Goal: Task Accomplishment & Management: Manage account settings

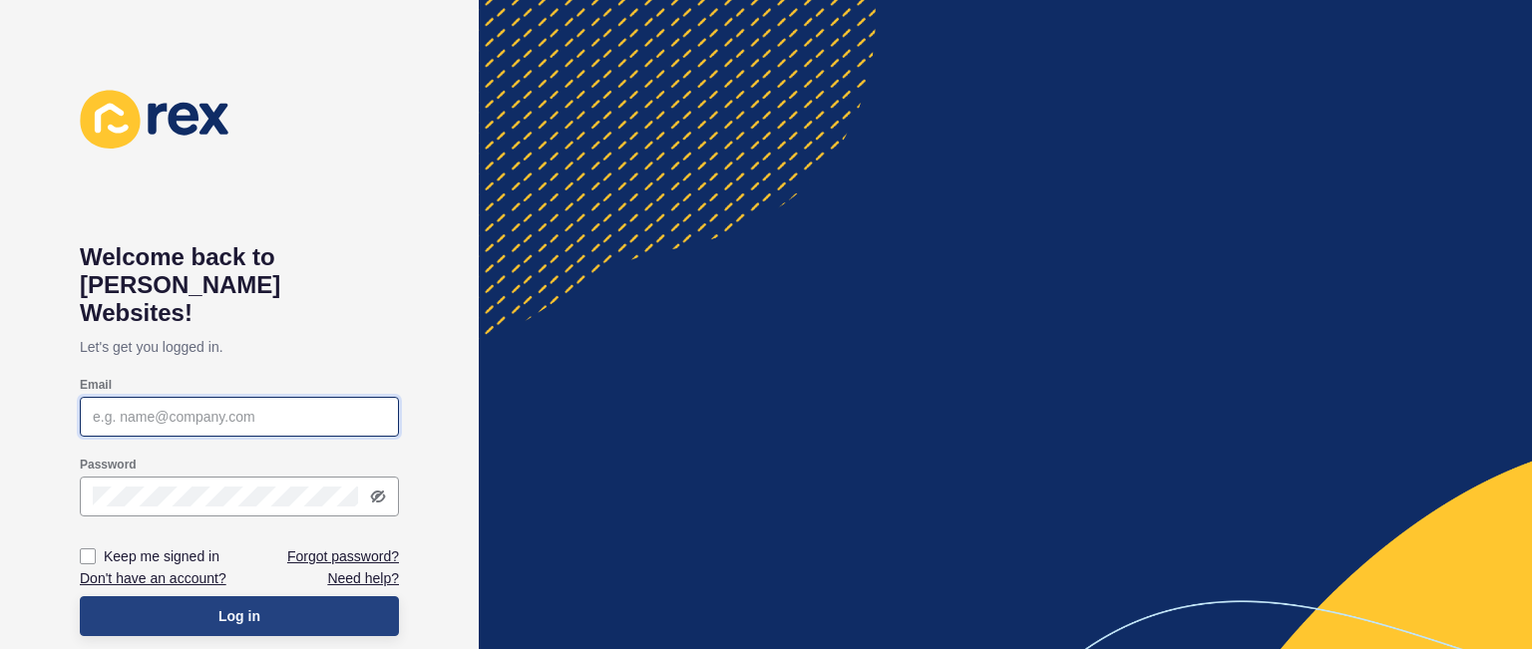
type input "[PERSON_NAME][EMAIL_ADDRESS][DOMAIN_NAME]"
click at [283, 596] on button "Log in" at bounding box center [239, 616] width 319 height 40
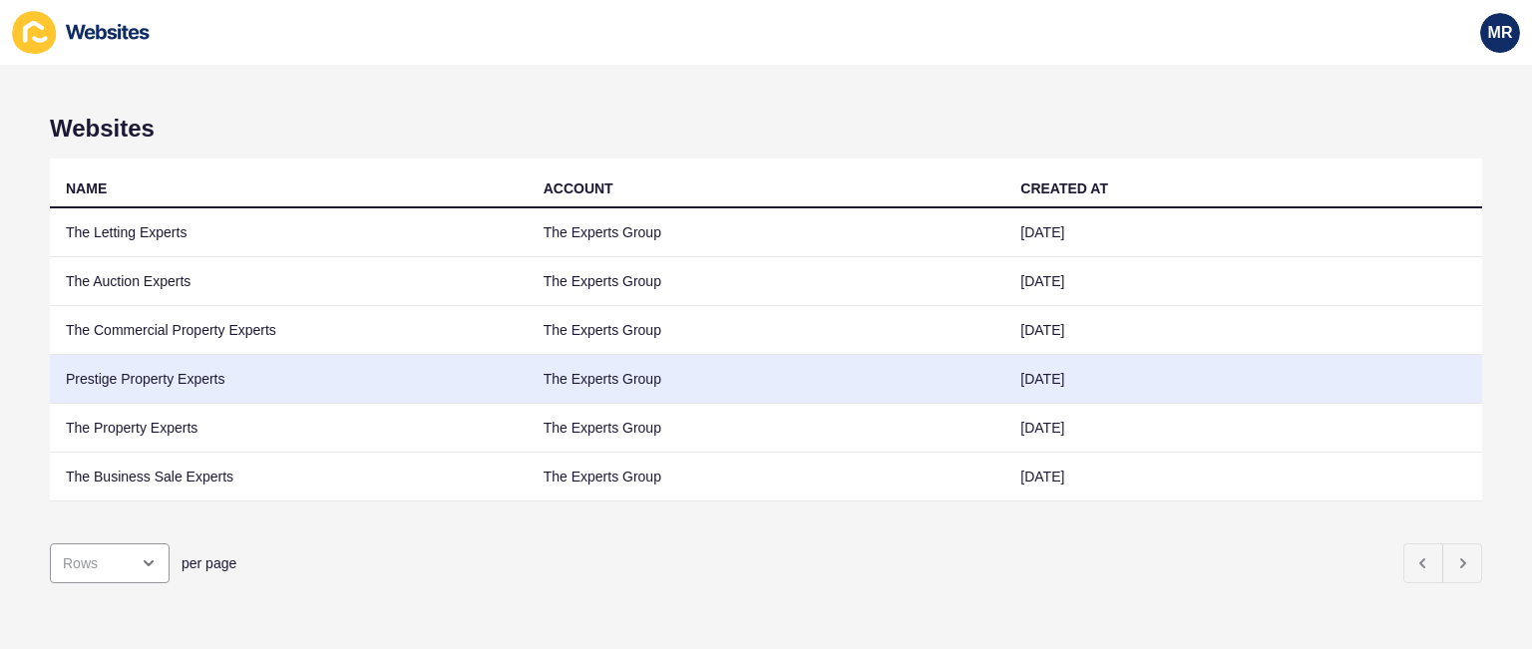
click at [160, 387] on td "Prestige Property Experts" at bounding box center [289, 379] width 478 height 49
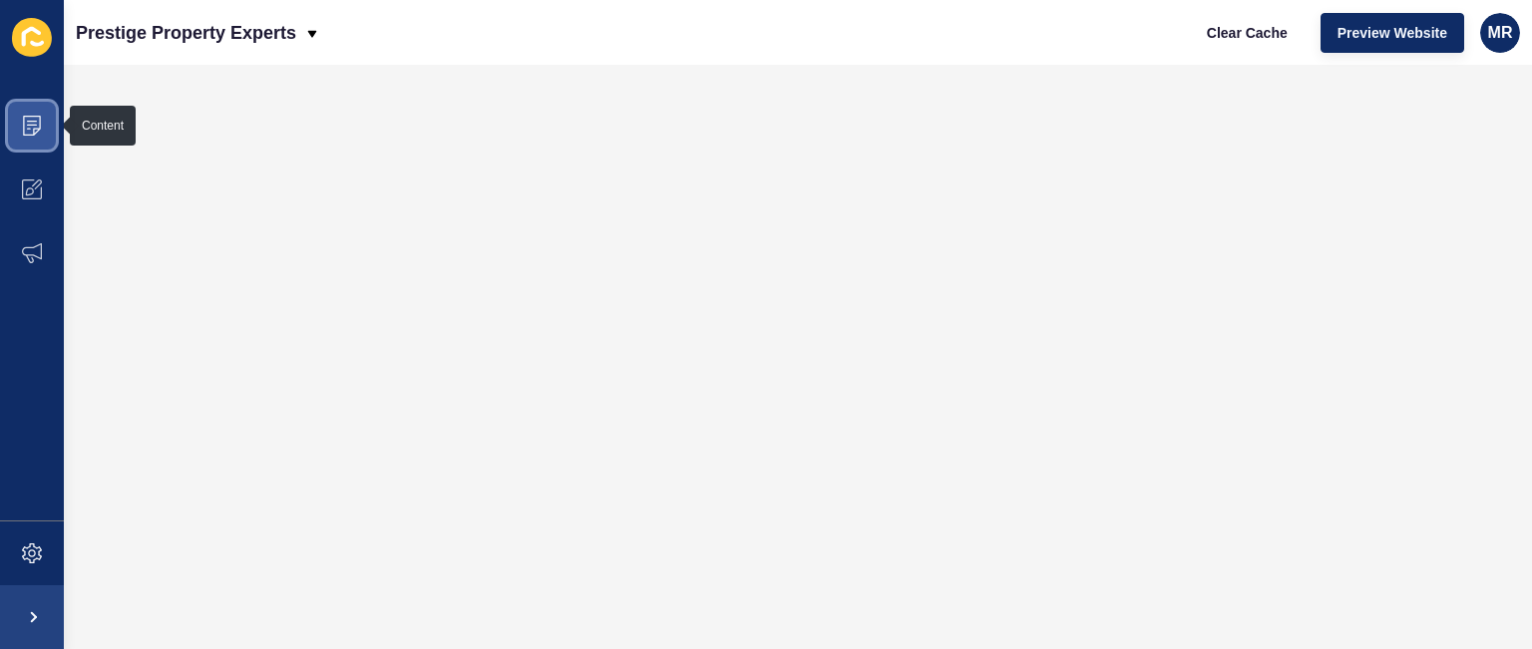
click at [43, 139] on span at bounding box center [32, 126] width 64 height 64
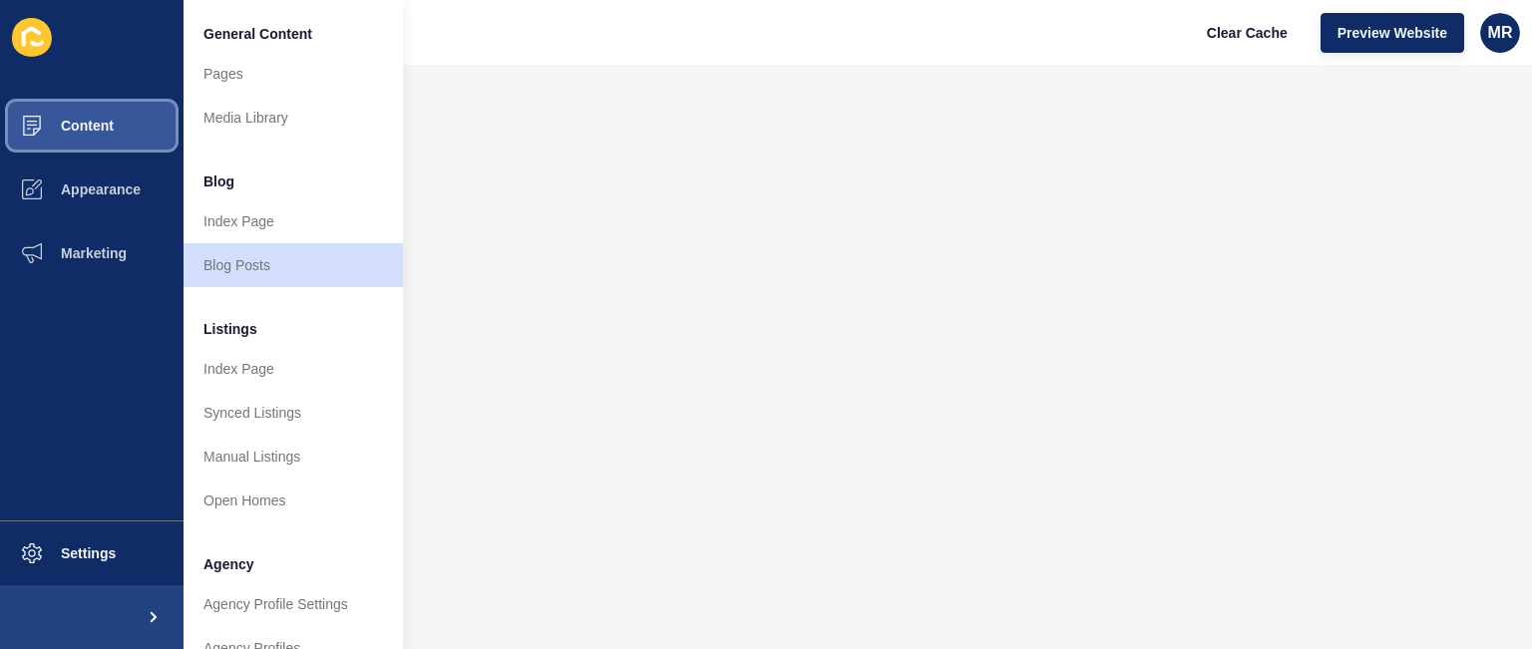
scroll to position [535, 0]
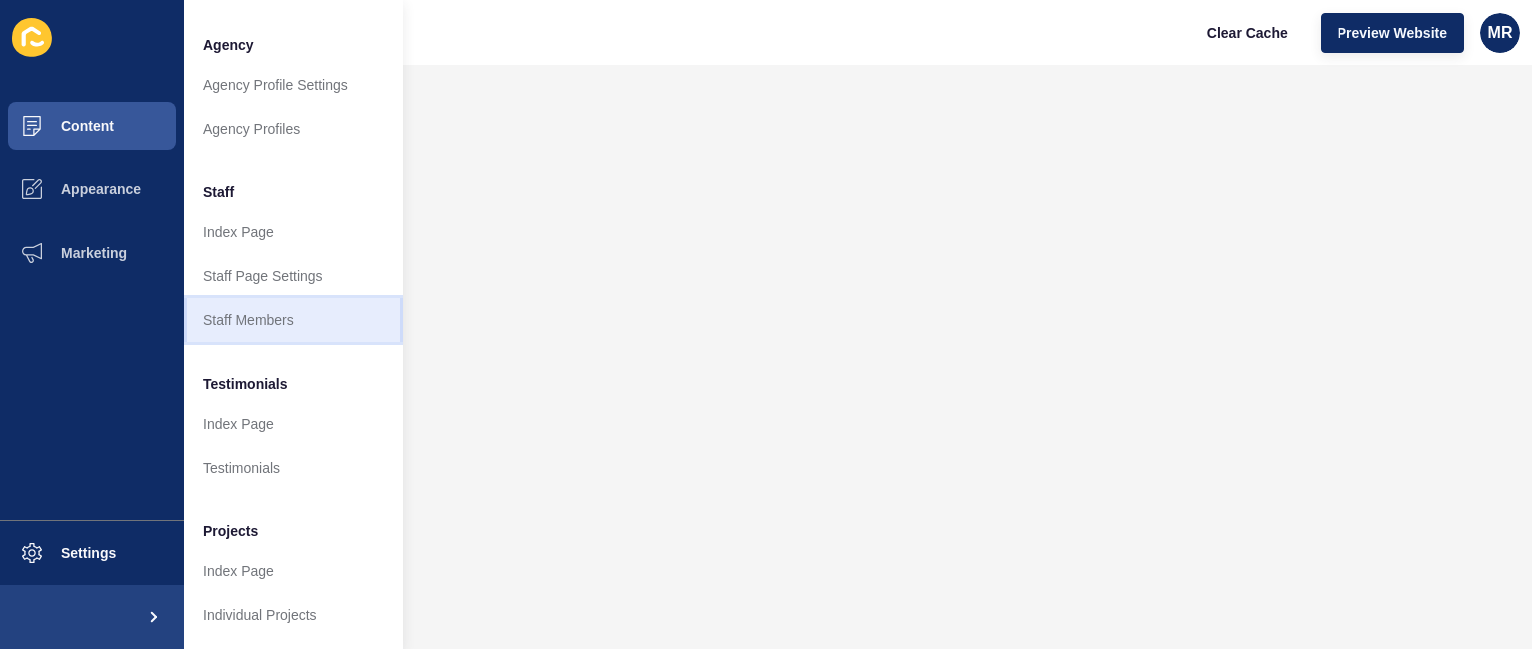
click at [299, 298] on link "Staff Members" at bounding box center [293, 320] width 219 height 44
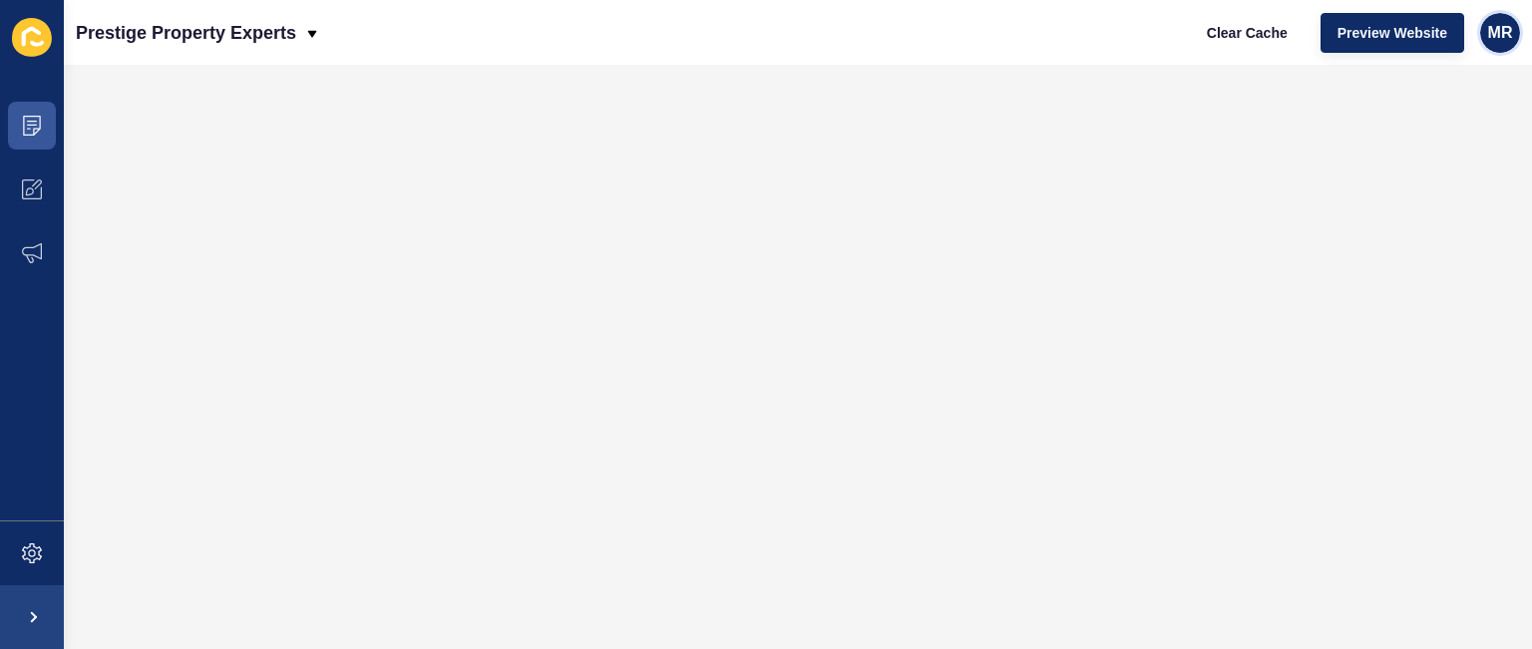
click at [1516, 31] on div "MR" at bounding box center [1500, 33] width 40 height 40
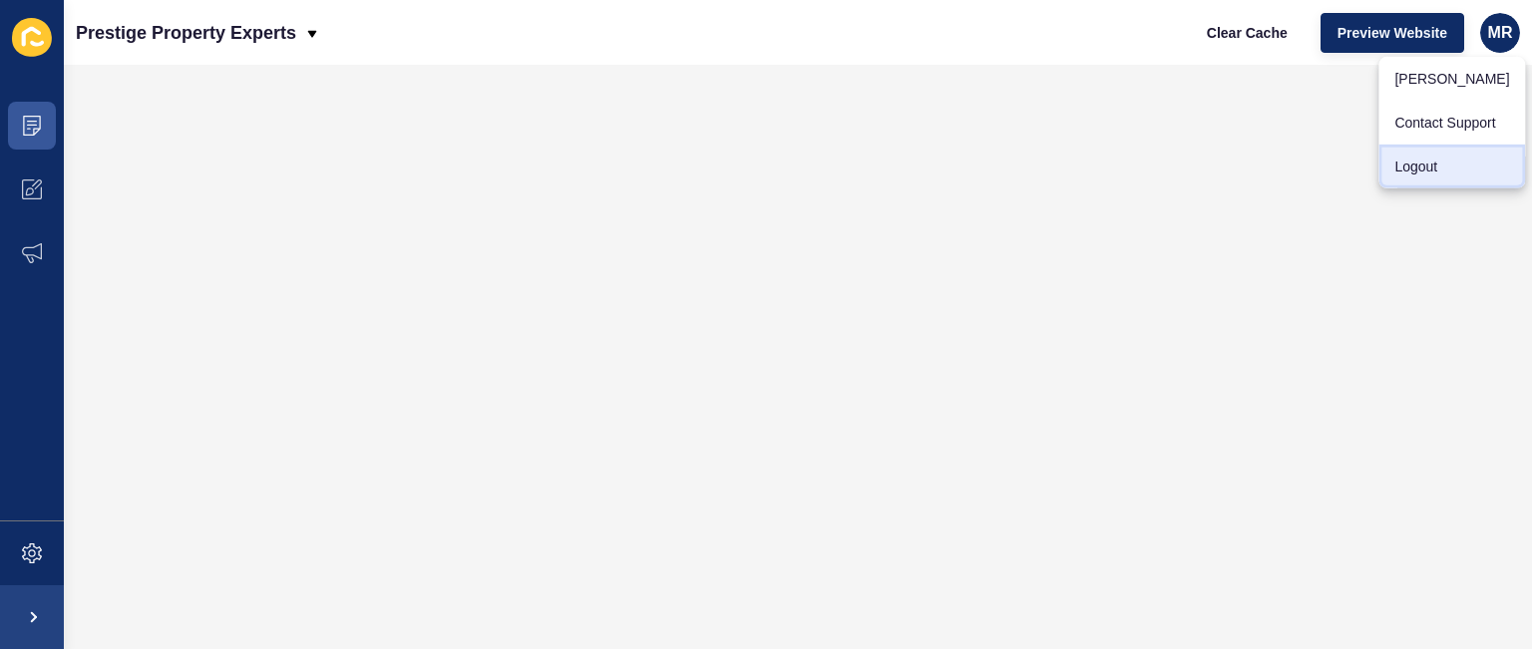
click at [1432, 163] on link "Logout" at bounding box center [1451, 167] width 147 height 44
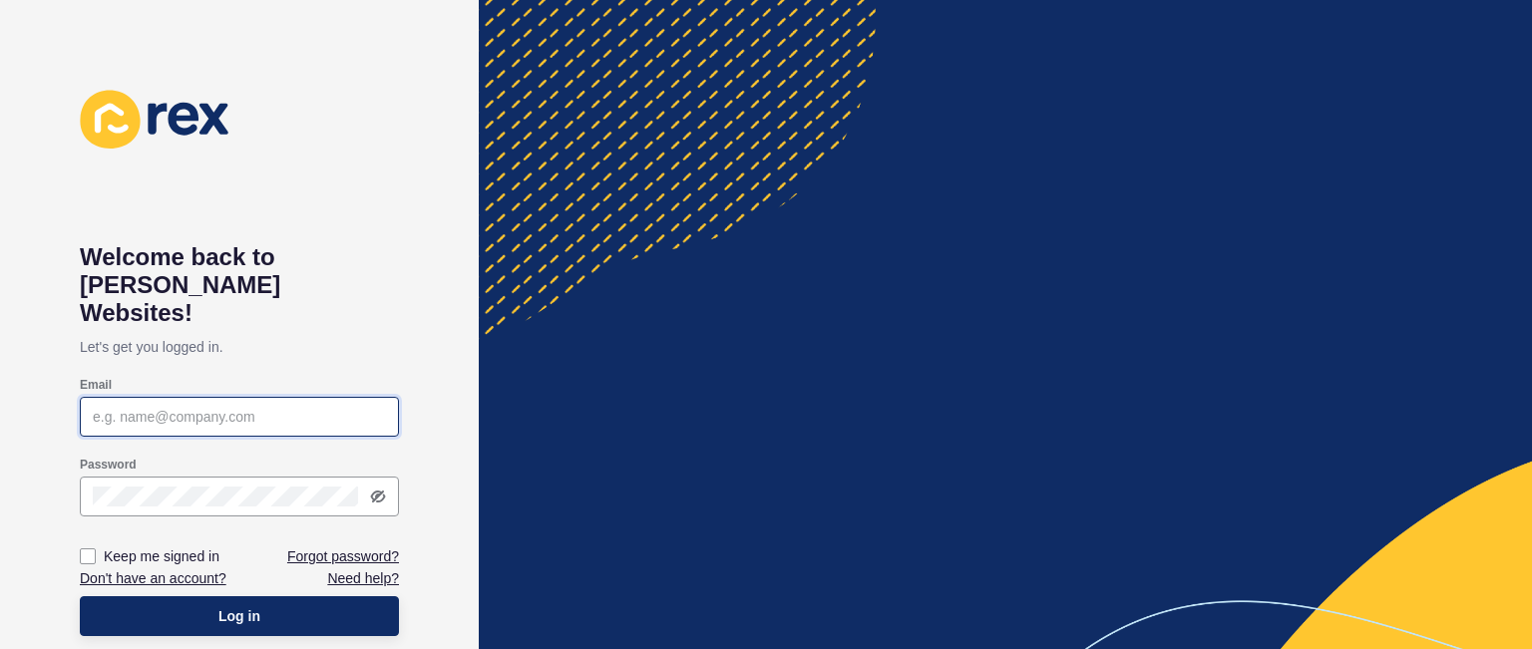
type input "[PERSON_NAME][EMAIL_ADDRESS][DOMAIN_NAME]"
